Goal: Find specific page/section: Find specific page/section

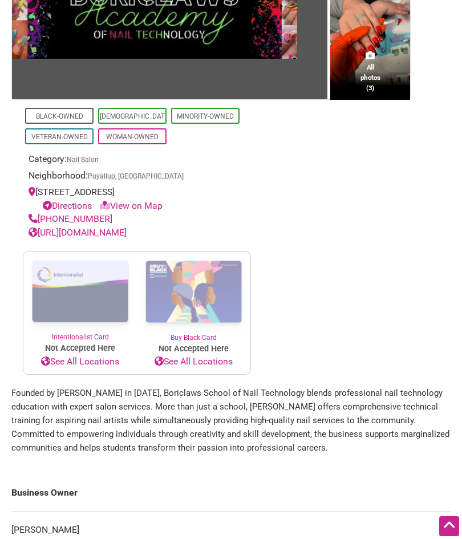
scroll to position [234, 0]
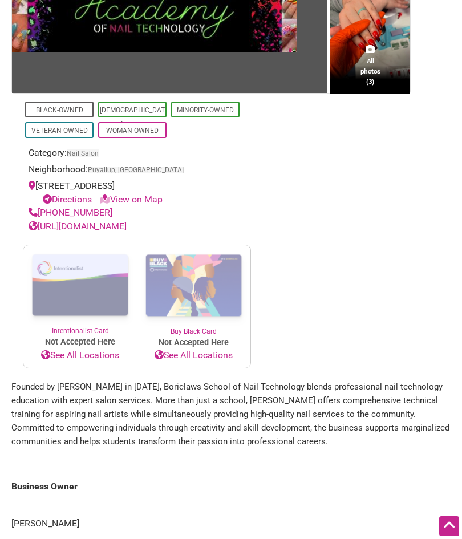
click at [206, 322] on img at bounding box center [193, 285] width 113 height 81
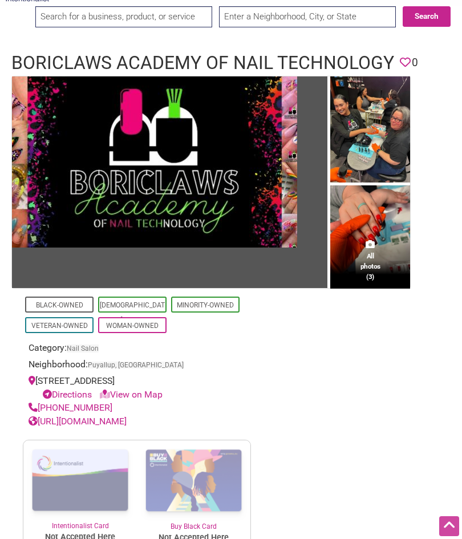
scroll to position [0, 0]
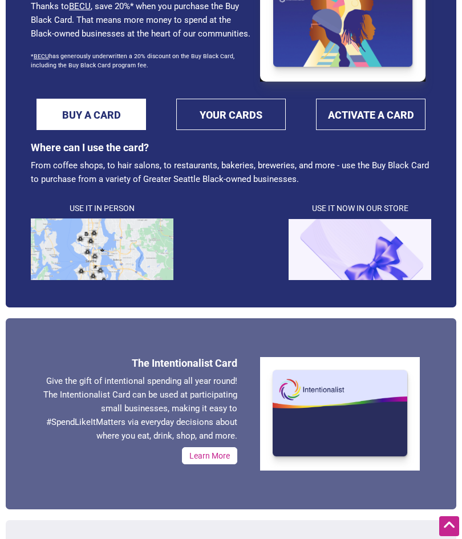
scroll to position [149, 0]
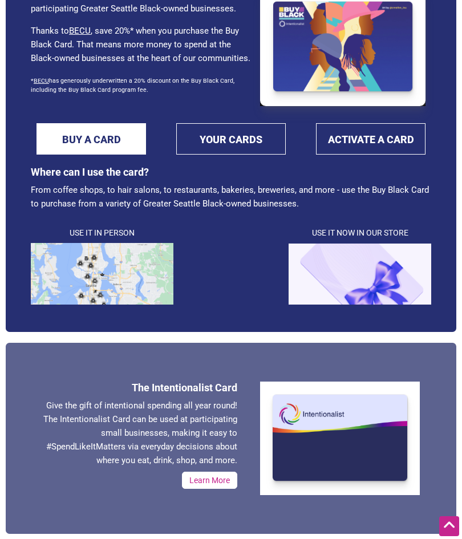
click at [153, 273] on img at bounding box center [102, 274] width 143 height 62
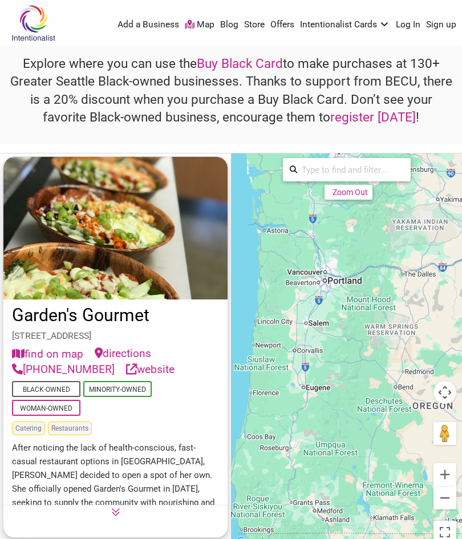
click at [383, 171] on input "search" at bounding box center [350, 169] width 107 height 21
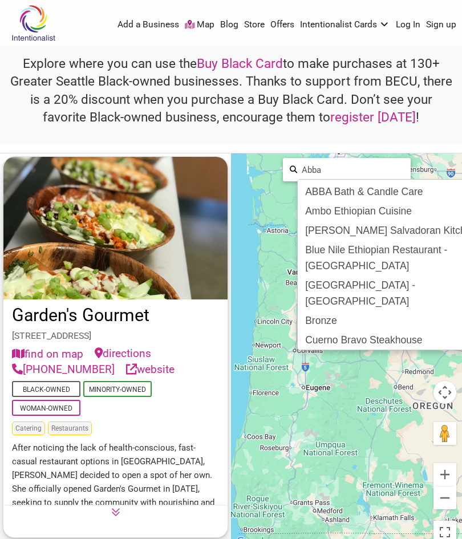
click at [421, 192] on div "ABBA Bath & Candle Care" at bounding box center [411, 191] width 221 height 19
type input "ABBA Bath & Candle Care"
